Goal: Information Seeking & Learning: Learn about a topic

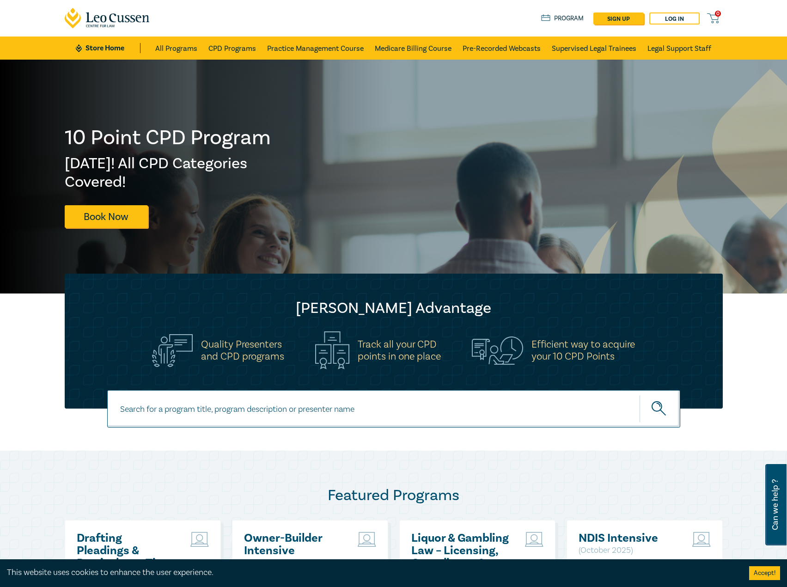
click at [253, 391] on input at bounding box center [393, 408] width 573 height 37
click at [252, 404] on input at bounding box center [393, 408] width 573 height 37
type input "i26006"
click at [639, 394] on button "submit" at bounding box center [659, 408] width 41 height 28
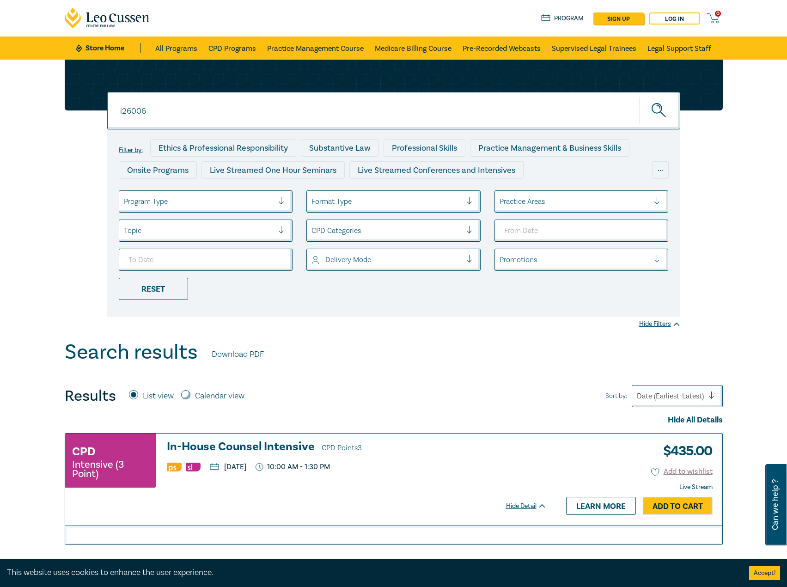
click at [270, 449] on h3 "In-House Counsel Intensive CPD Points 3" at bounding box center [357, 447] width 380 height 14
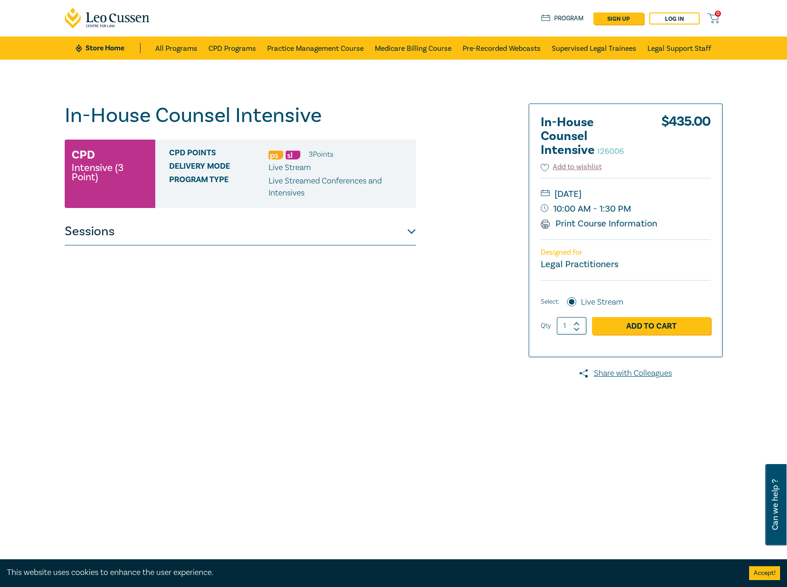
click at [406, 229] on button "Sessions" at bounding box center [240, 232] width 351 height 28
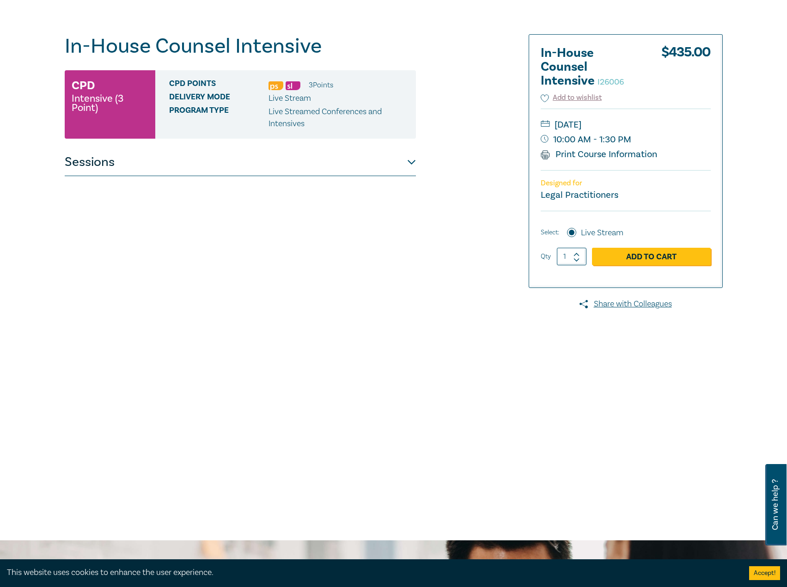
scroll to position [46, 0]
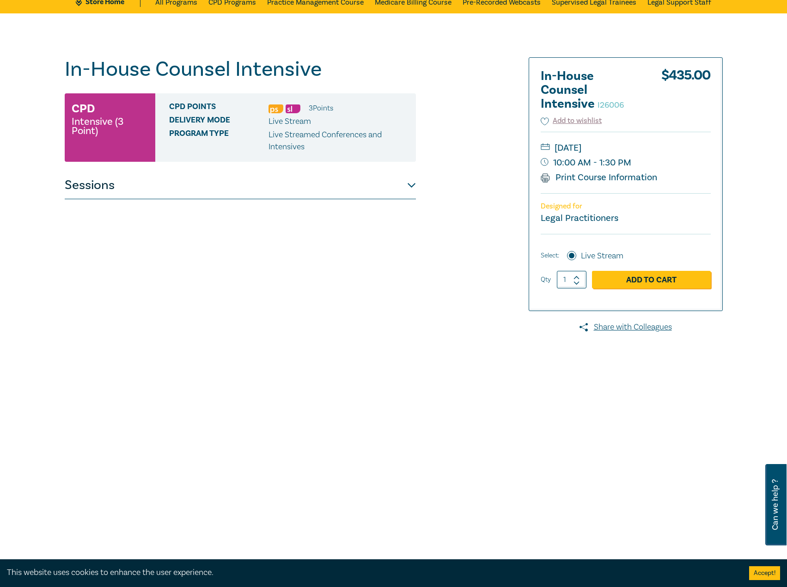
click at [370, 187] on button "Sessions" at bounding box center [240, 185] width 351 height 28
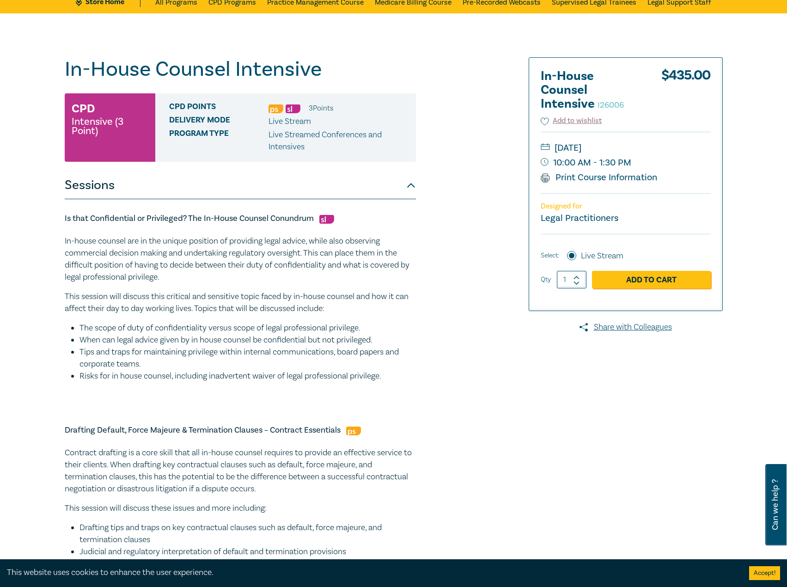
scroll to position [0, 0]
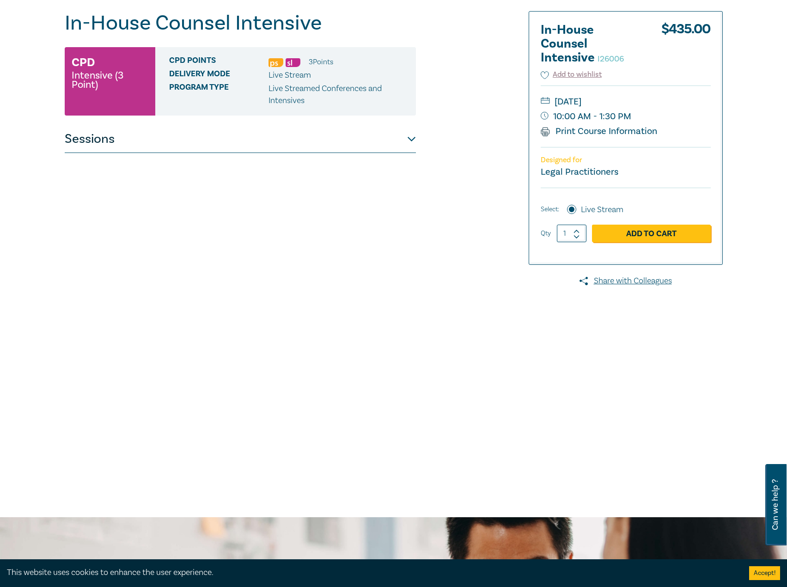
click at [338, 144] on button "Sessions" at bounding box center [240, 139] width 351 height 28
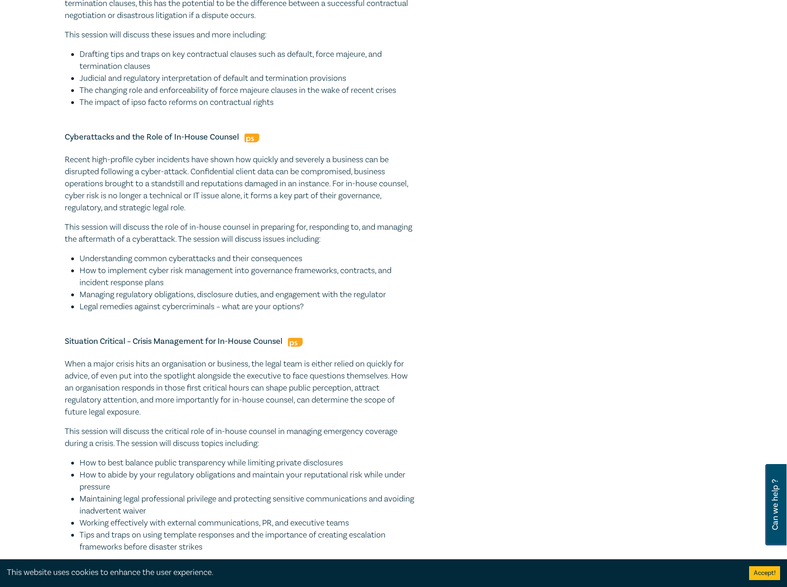
scroll to position [600, 0]
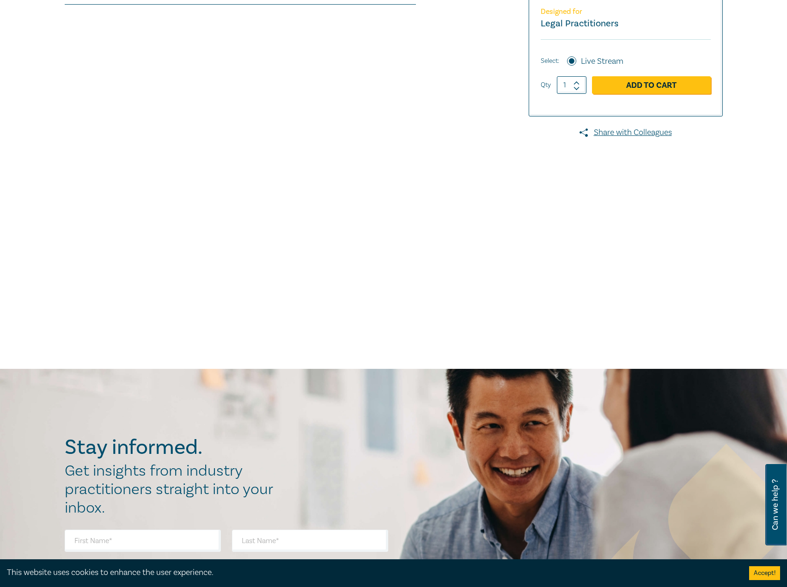
scroll to position [56, 0]
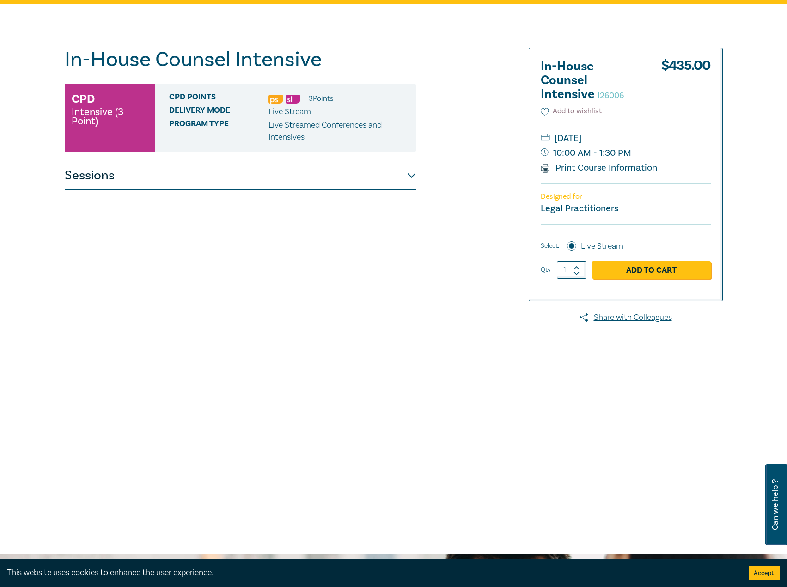
click at [304, 169] on button "Sessions" at bounding box center [240, 176] width 351 height 28
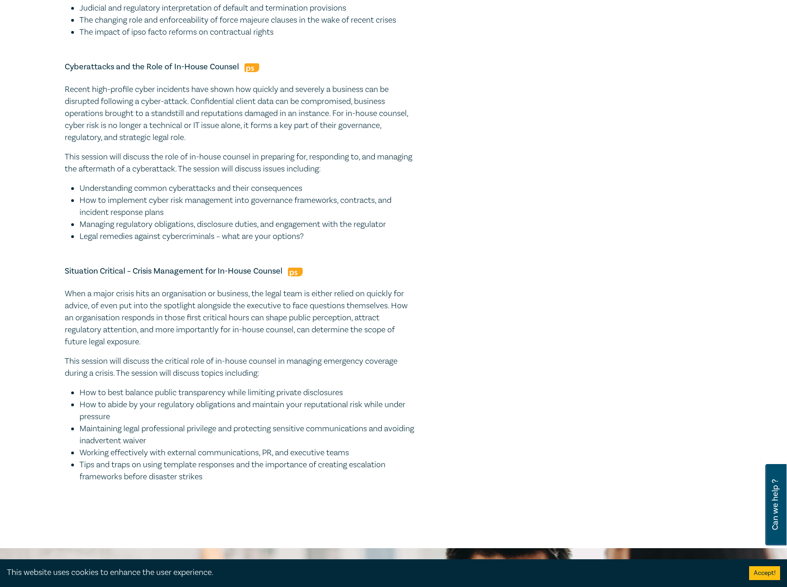
scroll to position [610, 0]
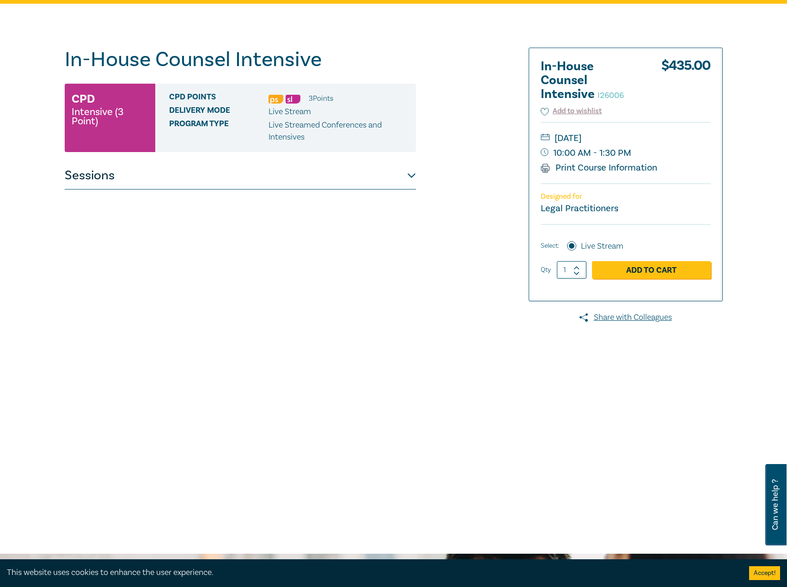
click at [207, 182] on button "Sessions" at bounding box center [240, 176] width 351 height 28
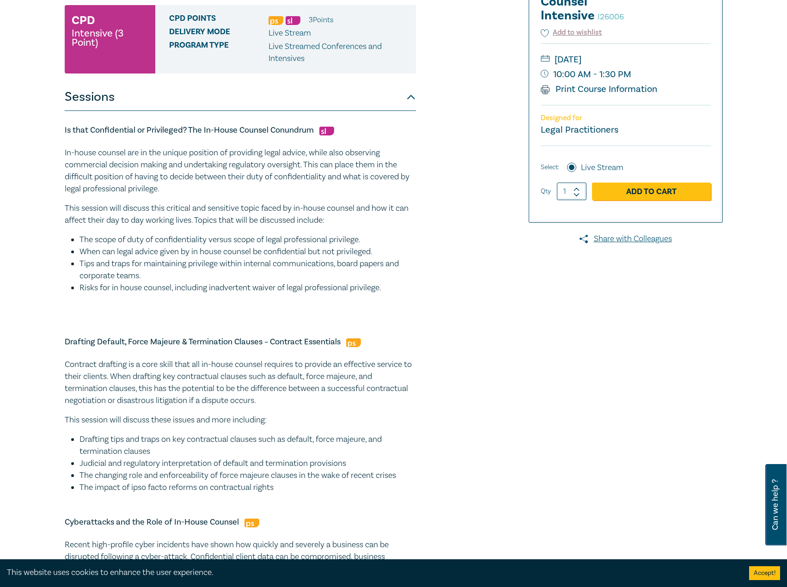
scroll to position [56, 0]
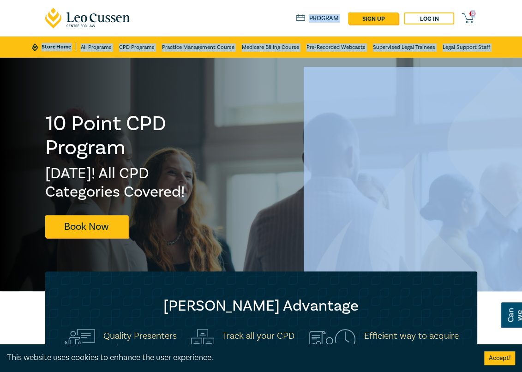
drag, startPoint x: 186, startPoint y: 24, endPoint x: 402, endPoint y: 91, distance: 226.0
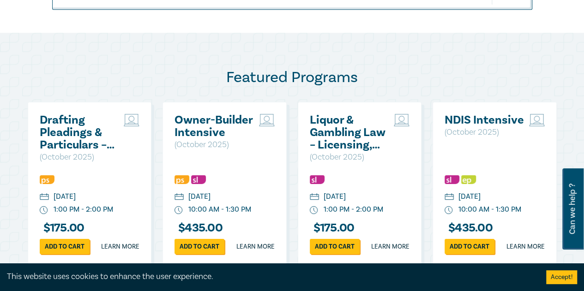
click at [54, 121] on h2 "Drafting Pleadings & Particulars – Tips & Traps" at bounding box center [80, 132] width 80 height 37
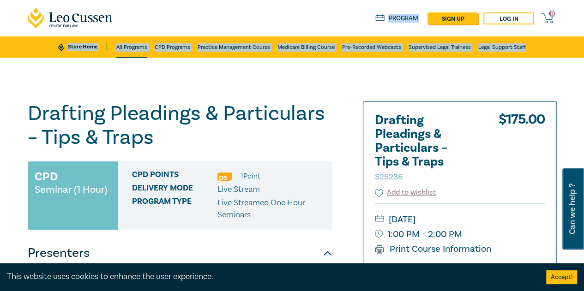
click at [134, 42] on link "All Programs" at bounding box center [131, 46] width 31 height 21
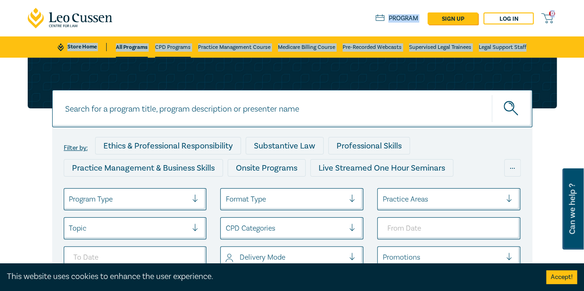
click at [180, 48] on link "CPD Programs" at bounding box center [173, 46] width 36 height 21
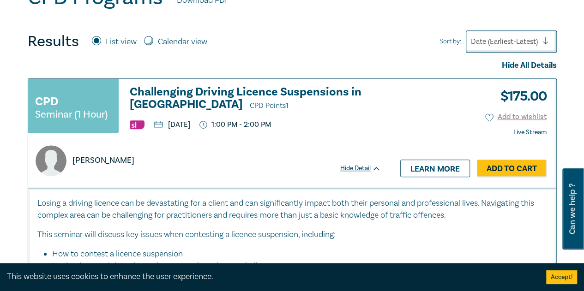
click at [164, 94] on h3 "Challenging Driving Licence Suspensions in Victoria CPD Points 1" at bounding box center [255, 99] width 251 height 26
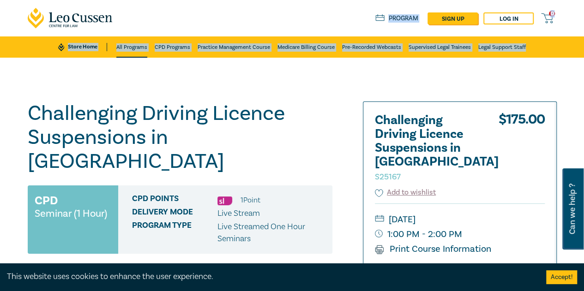
click at [145, 44] on link "All Programs" at bounding box center [131, 46] width 31 height 21
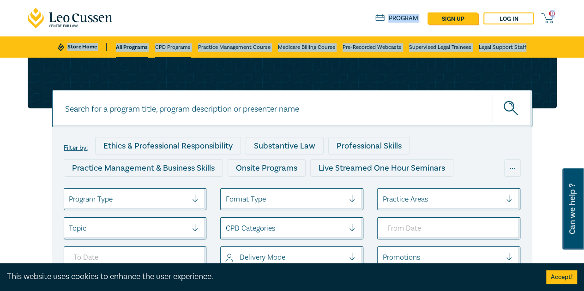
click at [166, 42] on link "CPD Programs" at bounding box center [173, 46] width 36 height 21
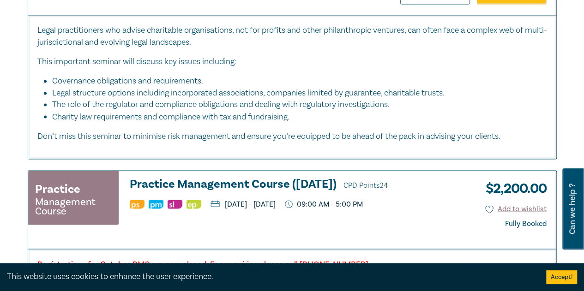
scroll to position [878, 0]
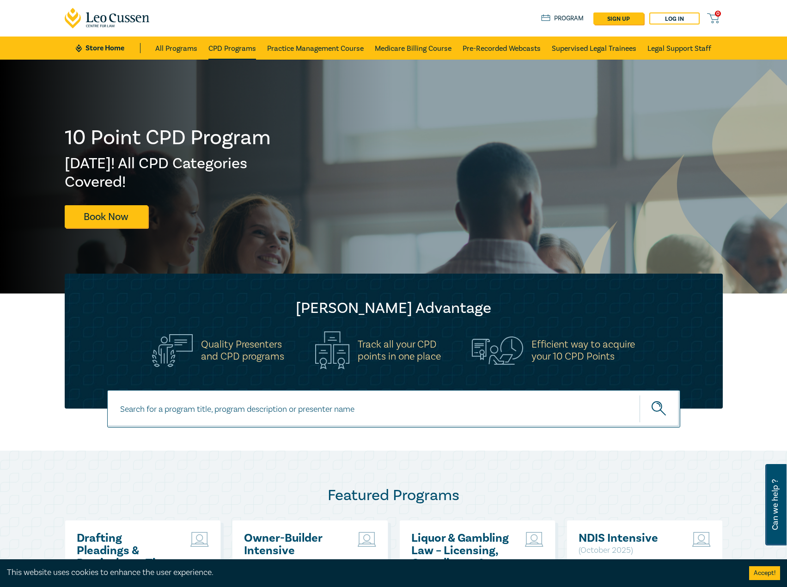
click at [223, 43] on link "CPD Programs" at bounding box center [232, 47] width 48 height 23
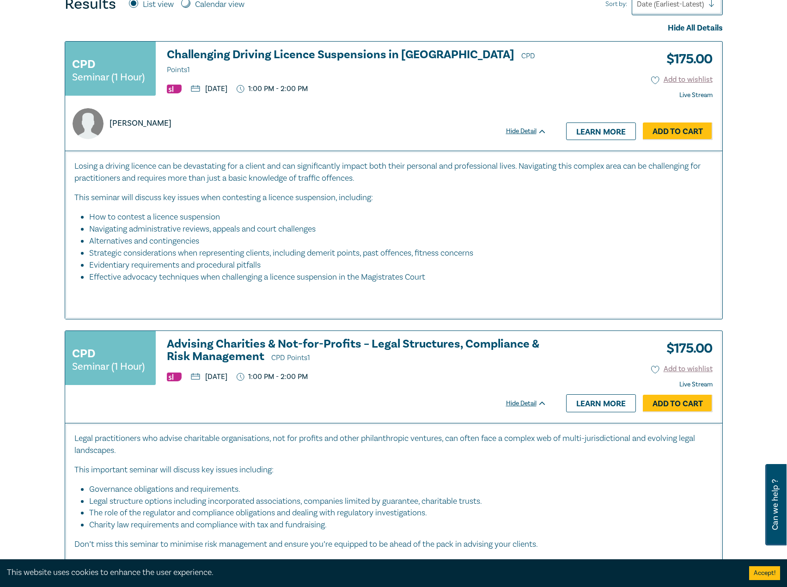
scroll to position [416, 0]
